Goal: Task Accomplishment & Management: Use online tool/utility

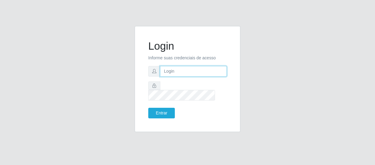
type input "[EMAIL_ADDRESS][DOMAIN_NAME]"
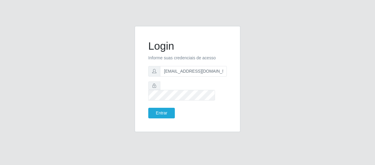
click at [160, 101] on form "Login Informe suas credenciais de acesso [EMAIL_ADDRESS][DOMAIN_NAME] Entrar" at bounding box center [187, 79] width 79 height 79
click at [164, 108] on button "Entrar" at bounding box center [161, 113] width 27 height 11
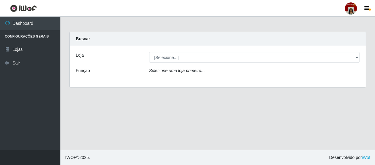
click at [360, 54] on div "[Selecione...] Mar Vermelho - Loja 04" at bounding box center [255, 57] width 220 height 11
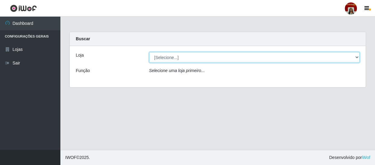
click at [357, 56] on select "[Selecione...] Mar Vermelho - Loja 04" at bounding box center [254, 57] width 211 height 11
select select "251"
click at [149, 52] on select "[Selecione...] Mar Vermelho - Loja 04" at bounding box center [254, 57] width 211 height 11
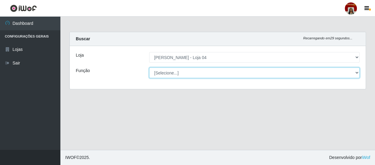
click at [354, 71] on select "[Selecione...] ASG ASG + ASG ++ Auxiliar de Depósito Auxiliar de Depósito + Aux…" at bounding box center [254, 72] width 211 height 11
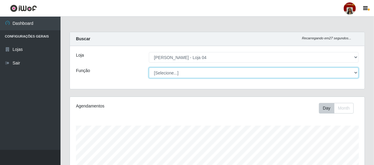
scroll to position [125, 294]
select select "22"
click at [149, 67] on select "[Selecione...] ASG ASG + ASG ++ Auxiliar de Depósito Auxiliar de Depósito + Aux…" at bounding box center [253, 72] width 209 height 11
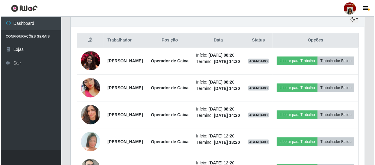
scroll to position [220, 0]
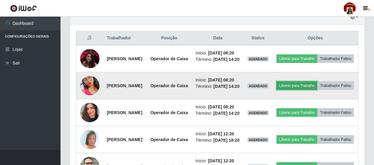
click at [317, 90] on button "Liberar para Trabalho" at bounding box center [296, 85] width 41 height 8
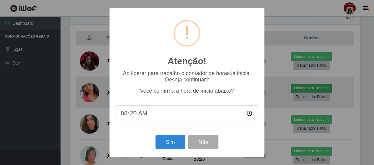
scroll to position [125, 292]
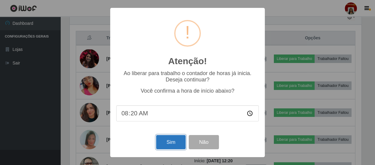
click at [174, 144] on button "Sim" at bounding box center [170, 142] width 29 height 14
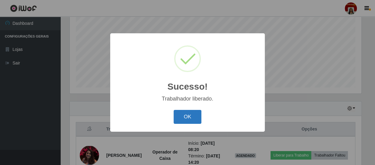
click at [184, 119] on button "OK" at bounding box center [188, 117] width 28 height 14
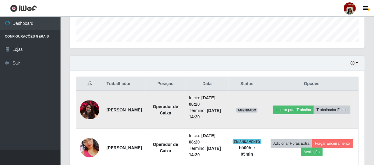
scroll to position [184, 0]
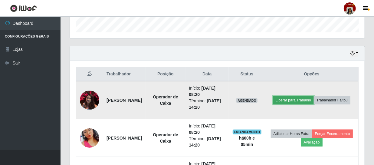
click at [313, 96] on button "Liberar para Trabalho" at bounding box center [293, 100] width 41 height 8
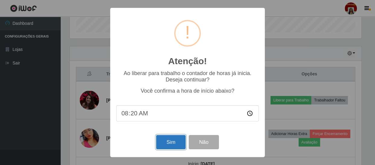
click at [162, 140] on button "Sim" at bounding box center [170, 142] width 29 height 14
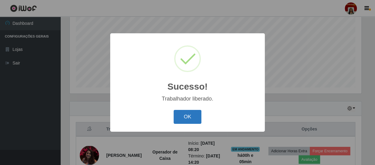
click at [184, 118] on button "OK" at bounding box center [188, 117] width 28 height 14
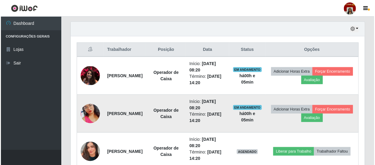
scroll to position [211, 0]
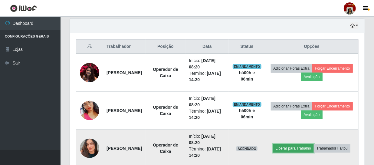
click at [313, 144] on button "Liberar para Trabalho" at bounding box center [293, 148] width 41 height 8
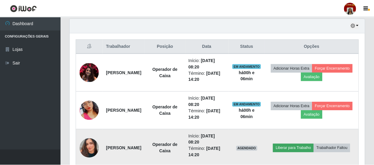
scroll to position [125, 292]
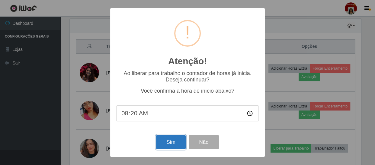
click at [169, 143] on button "Sim" at bounding box center [170, 142] width 29 height 14
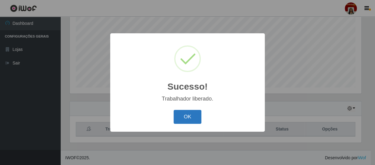
click at [190, 117] on button "OK" at bounding box center [188, 117] width 28 height 14
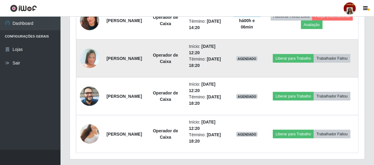
scroll to position [348, 0]
